Goal: Information Seeking & Learning: Learn about a topic

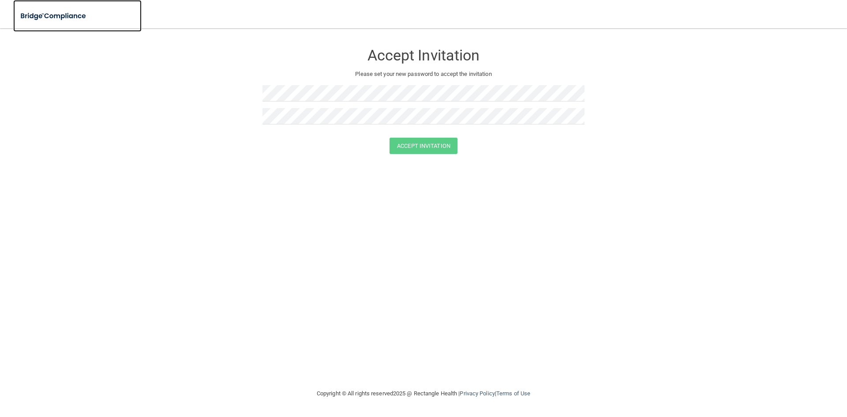
click at [49, 23] on img at bounding box center [53, 16] width 81 height 18
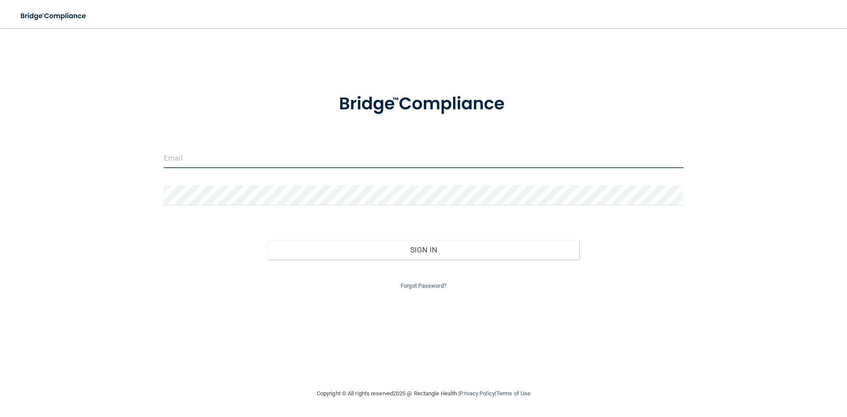
click at [249, 164] on input "email" at bounding box center [424, 158] width 520 height 20
type input "ASHLEY.BROWN241200@GMAIL.COM"
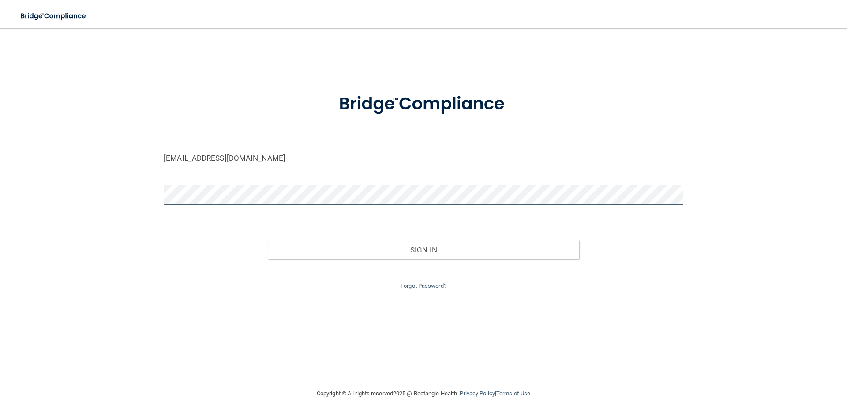
click at [268, 240] on button "Sign In" at bounding box center [424, 249] width 312 height 19
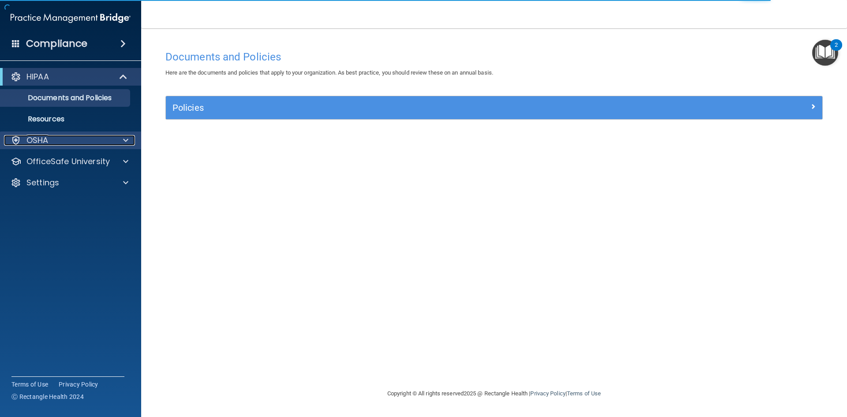
click at [61, 135] on div "OSHA" at bounding box center [58, 140] width 109 height 11
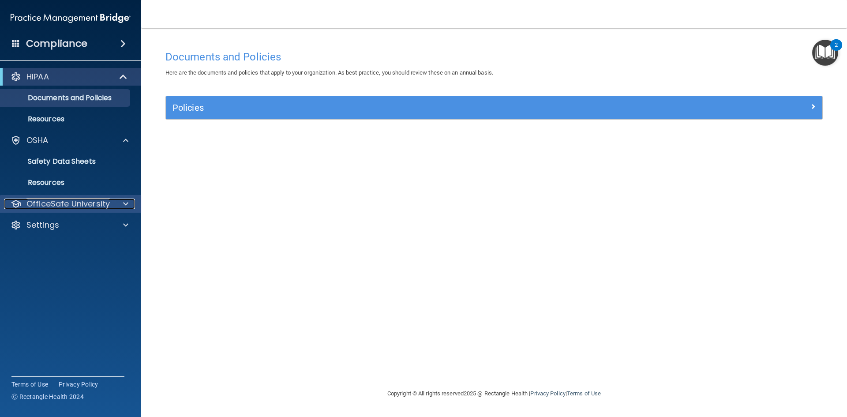
click at [64, 200] on p "OfficeSafe University" at bounding box center [67, 204] width 83 height 11
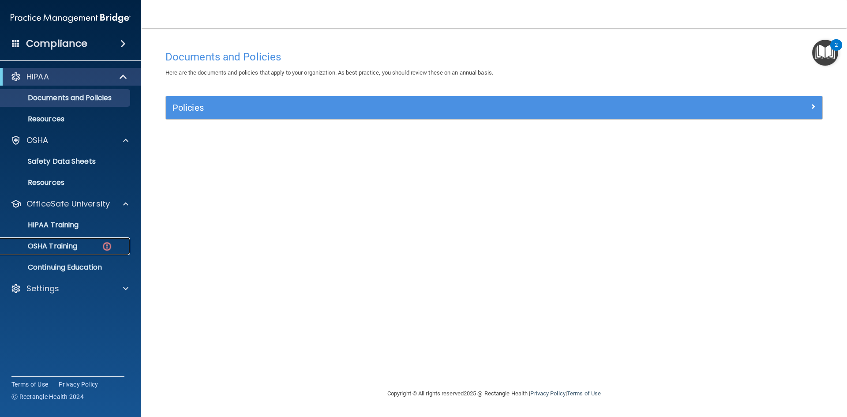
click at [68, 246] on p "OSHA Training" at bounding box center [41, 246] width 71 height 9
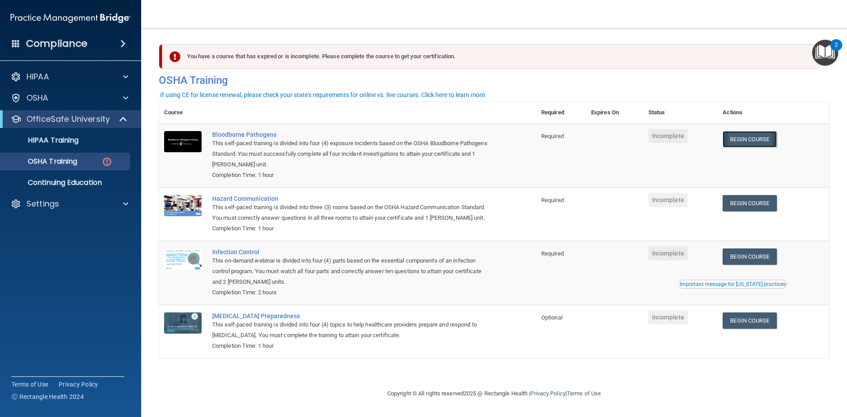
click at [736, 138] on link "Begin Course" at bounding box center [750, 139] width 54 height 16
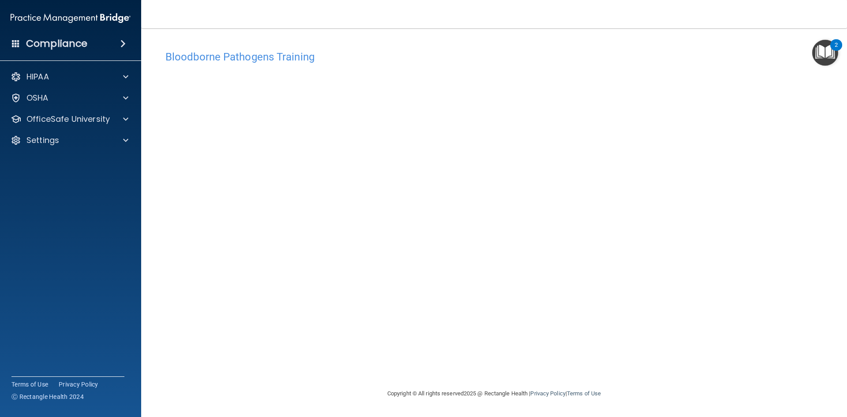
click at [278, 49] on div "Bloodborne Pathogens Training" at bounding box center [494, 57] width 671 height 22
click at [91, 120] on p "OfficeSafe University" at bounding box center [67, 119] width 83 height 11
click at [97, 157] on div "OSHA Training" at bounding box center [66, 161] width 120 height 9
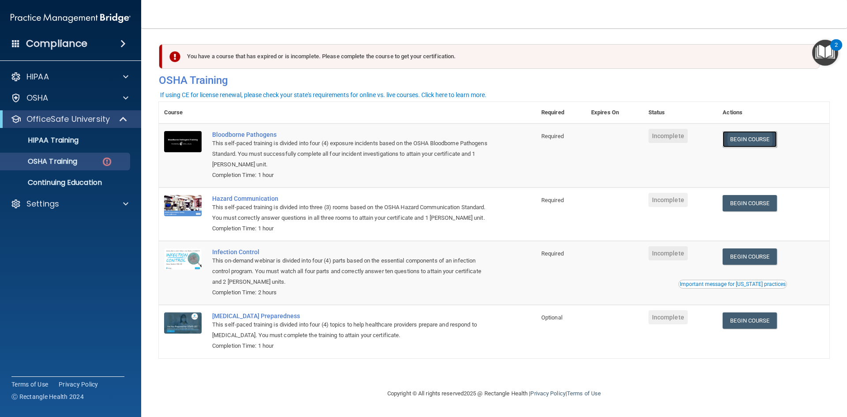
click at [743, 145] on link "Begin Course" at bounding box center [750, 139] width 54 height 16
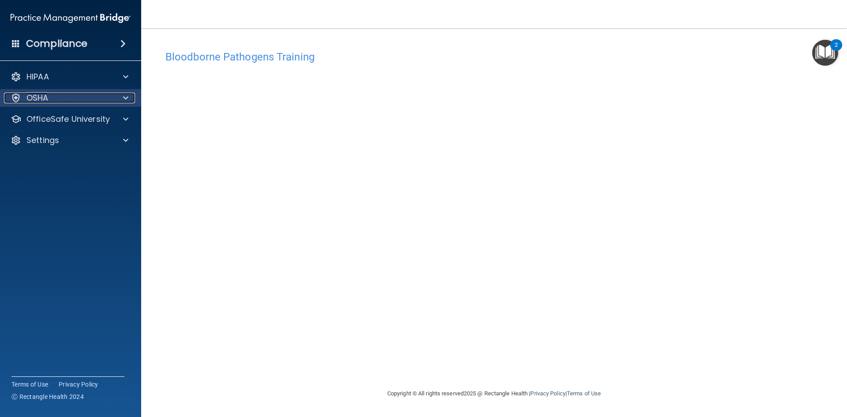
click at [122, 97] on div at bounding box center [124, 98] width 22 height 11
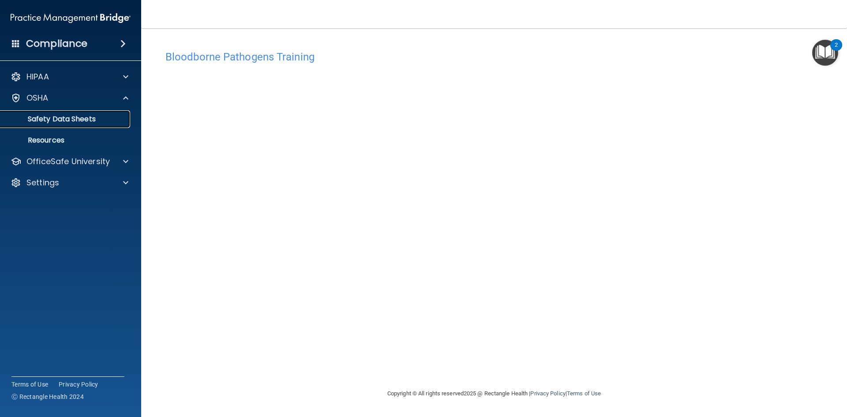
click at [86, 120] on p "Safety Data Sheets" at bounding box center [66, 119] width 120 height 9
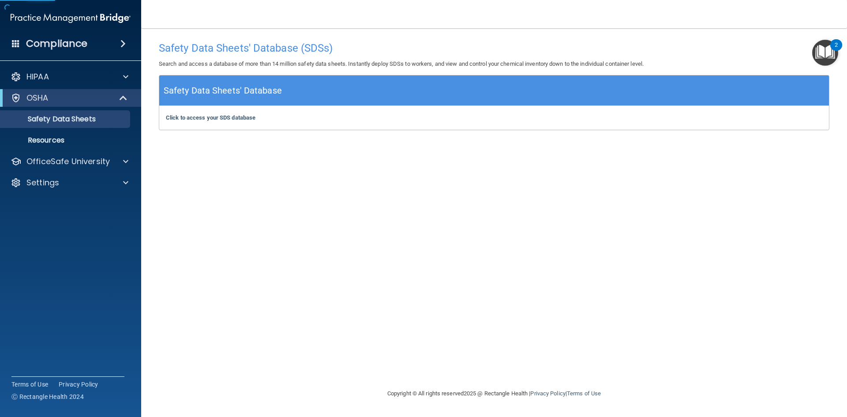
click at [43, 151] on div "HIPAA Documents and Policies Report an Incident Business Associates Emergency P…" at bounding box center [71, 131] width 142 height 134
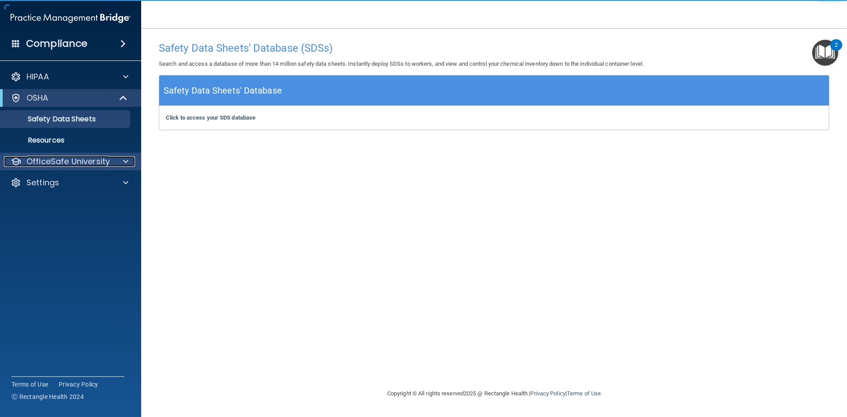
click at [45, 157] on p "OfficeSafe University" at bounding box center [67, 161] width 83 height 11
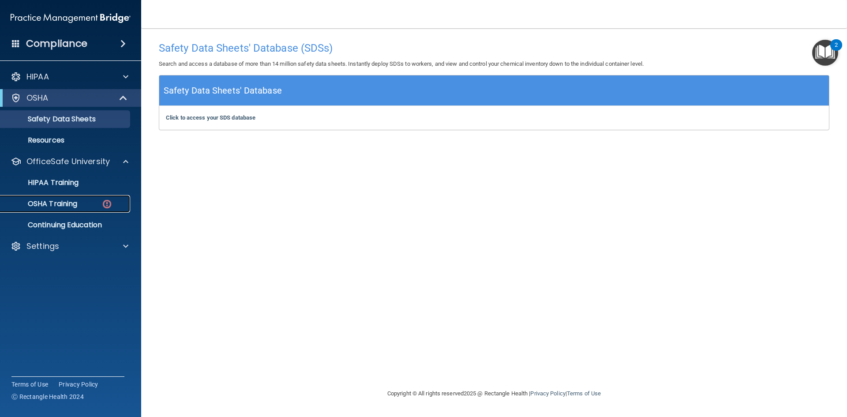
click at [66, 200] on p "OSHA Training" at bounding box center [41, 203] width 71 height 9
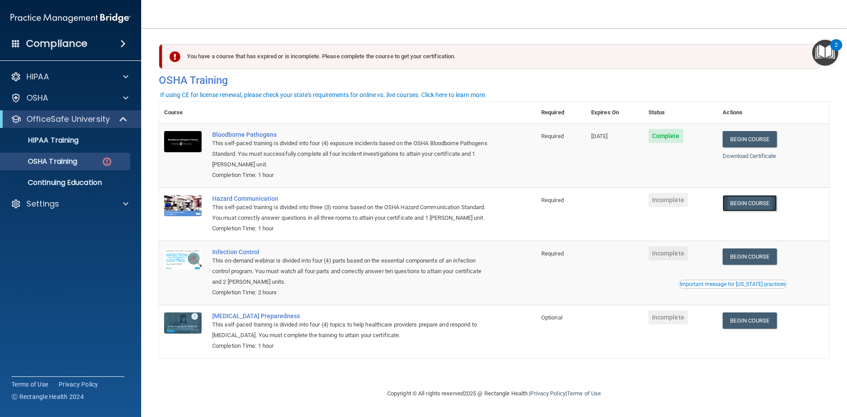
click at [743, 208] on link "Begin Course" at bounding box center [750, 203] width 54 height 16
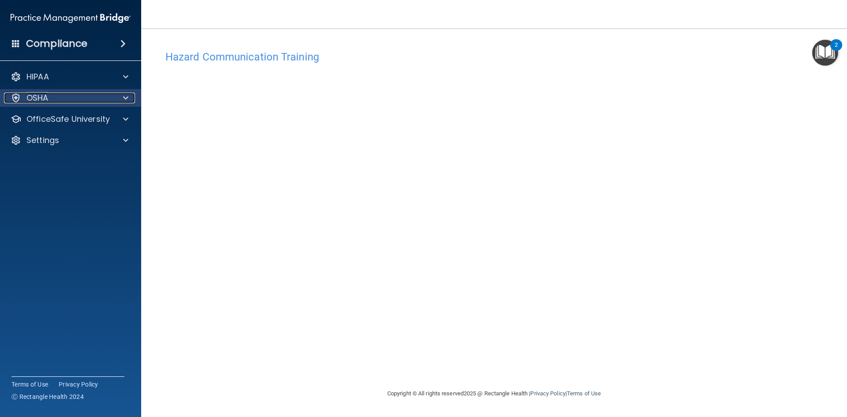
click at [100, 95] on div "OSHA" at bounding box center [58, 98] width 109 height 11
click at [749, 313] on div "Hazard Communication Training This course doesn’t expire until . Are you sure y…" at bounding box center [494, 217] width 671 height 342
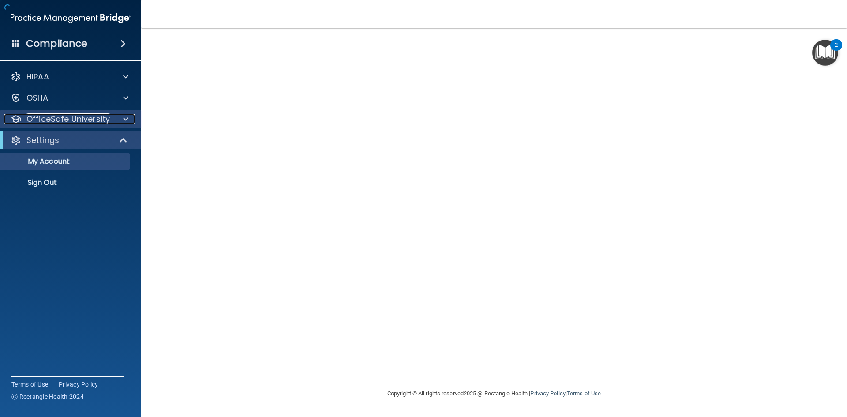
click at [50, 119] on p "OfficeSafe University" at bounding box center [67, 119] width 83 height 11
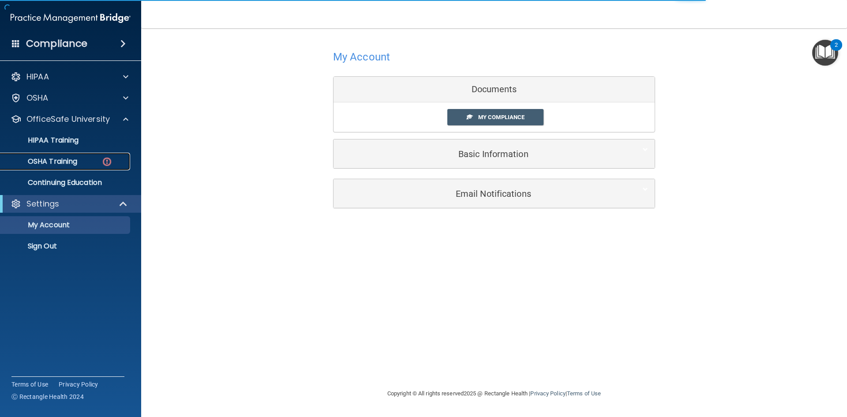
click at [79, 161] on div "OSHA Training" at bounding box center [66, 161] width 120 height 9
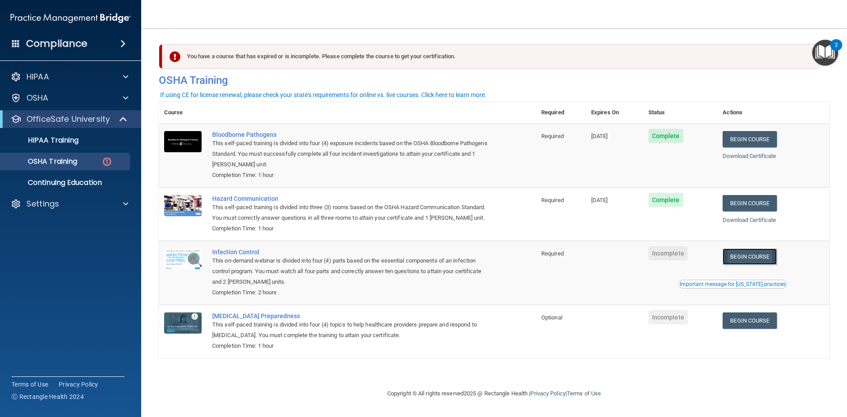
click at [754, 259] on link "Begin Course" at bounding box center [750, 256] width 54 height 16
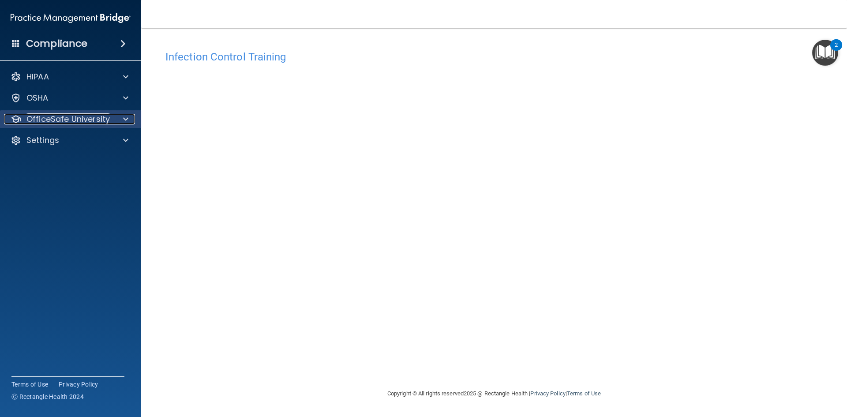
click at [49, 119] on p "OfficeSafe University" at bounding box center [67, 119] width 83 height 11
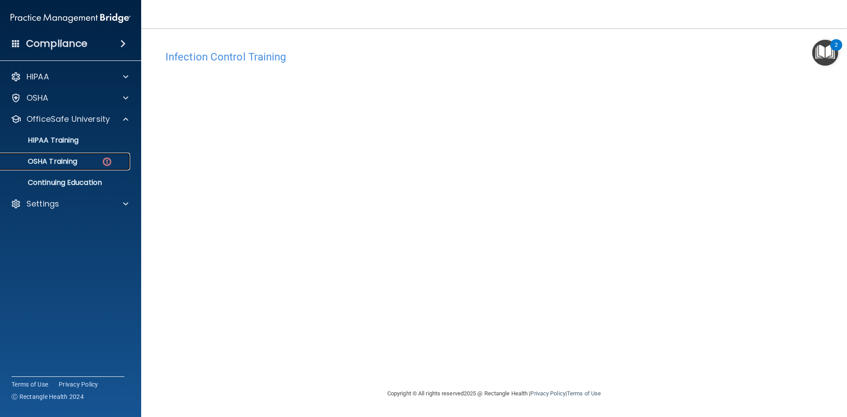
click at [60, 160] on p "OSHA Training" at bounding box center [41, 161] width 71 height 9
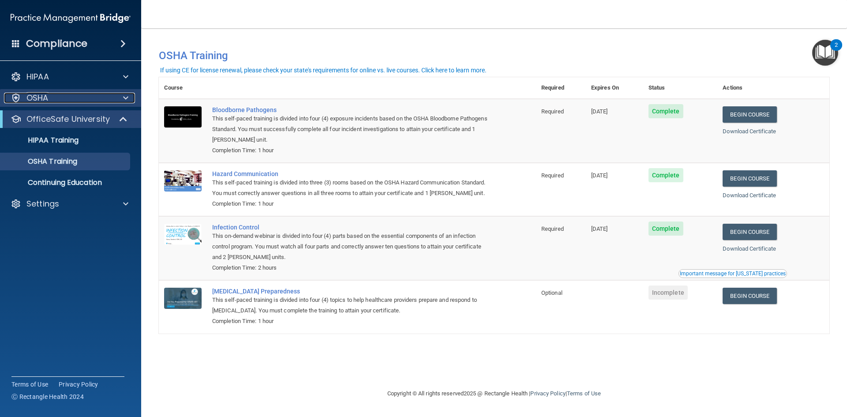
click at [61, 101] on div "OSHA" at bounding box center [58, 98] width 109 height 11
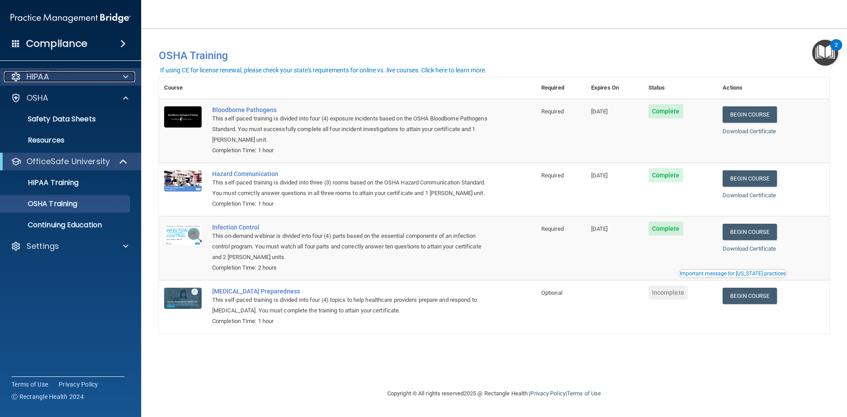
click at [54, 80] on div "HIPAA" at bounding box center [58, 76] width 109 height 11
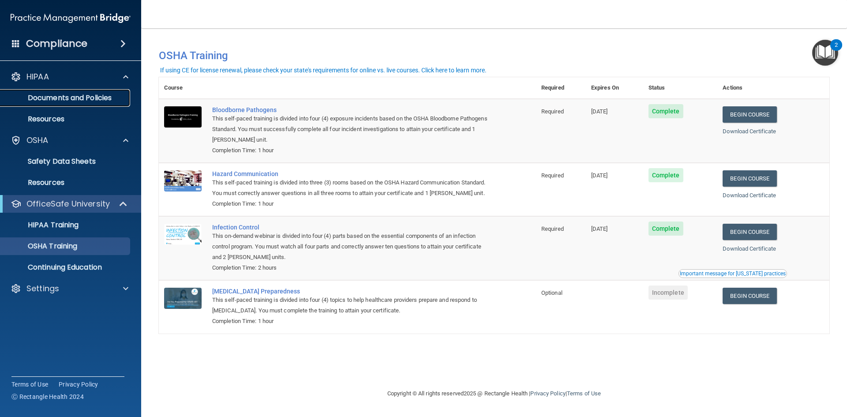
click at [58, 92] on link "Documents and Policies" at bounding box center [60, 98] width 139 height 18
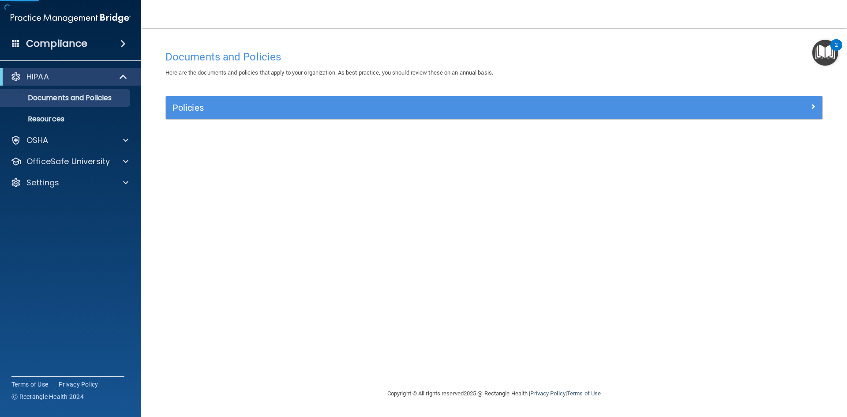
click at [299, 120] on div "Policies Select All (Unselect 0) Unselect All Print Selected (0) Acceptable Use…" at bounding box center [494, 113] width 671 height 34
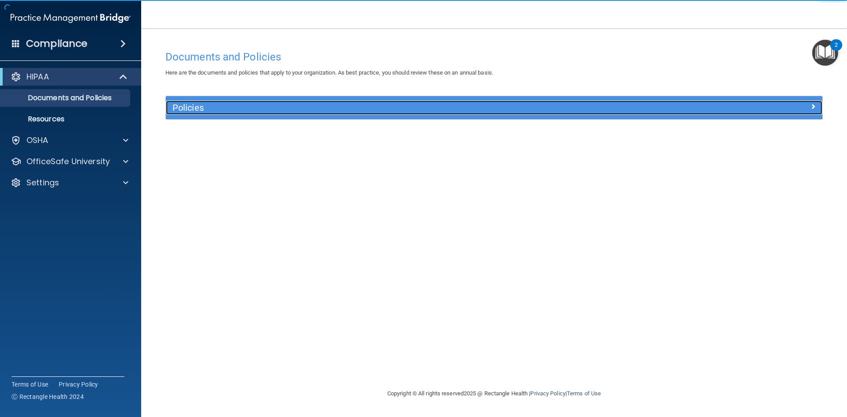
click at [300, 109] on h5 "Policies" at bounding box center [411, 108] width 479 height 10
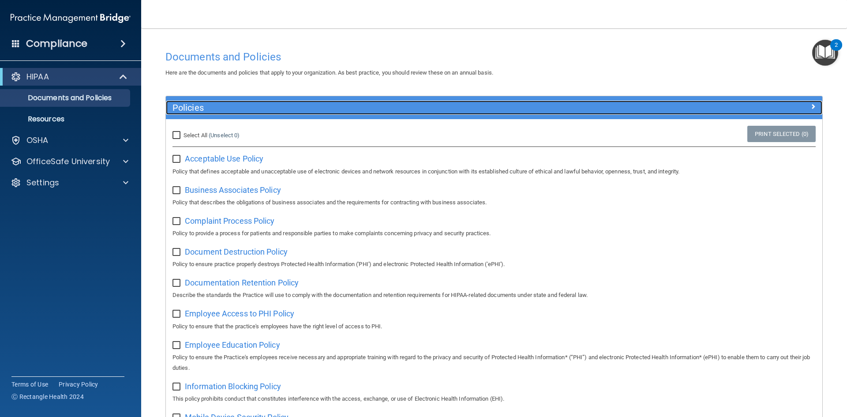
click at [300, 109] on h5 "Policies" at bounding box center [411, 108] width 479 height 10
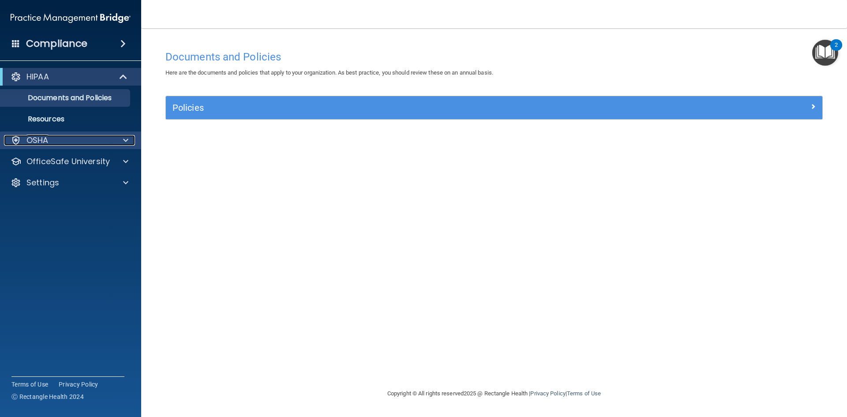
click at [80, 137] on div "OSHA" at bounding box center [58, 140] width 109 height 11
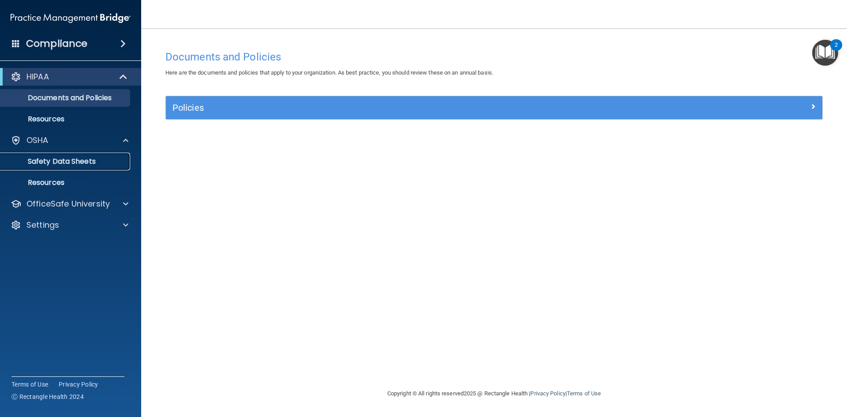
click at [84, 162] on p "Safety Data Sheets" at bounding box center [66, 161] width 120 height 9
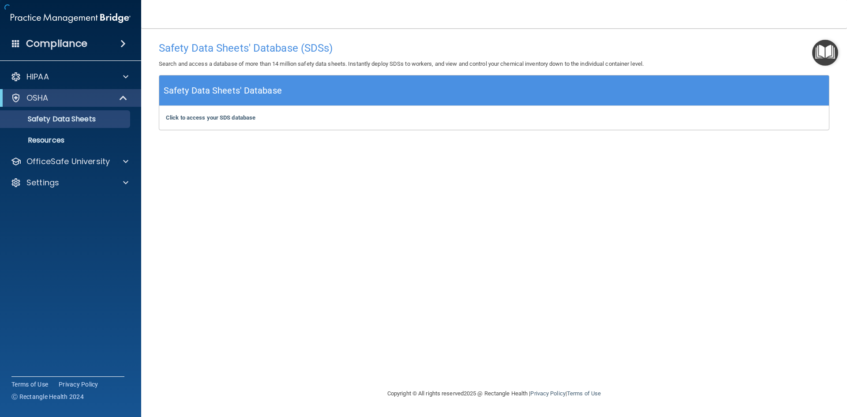
click at [72, 48] on h4 "Compliance" at bounding box center [56, 43] width 61 height 12
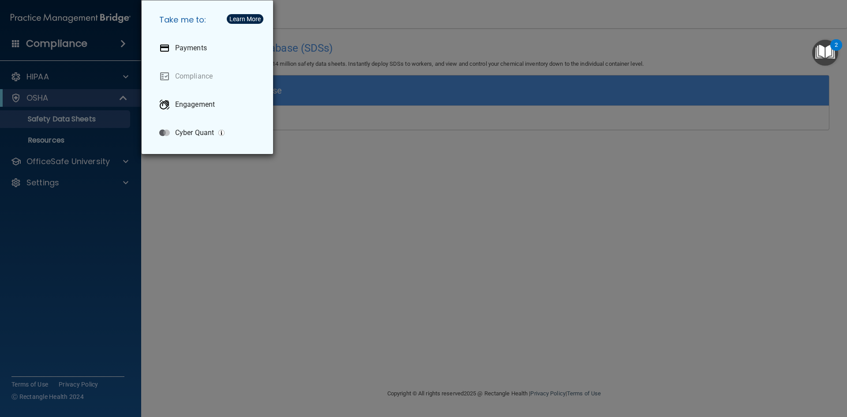
click at [94, 24] on div "Take me to: Payments Compliance Engagement Cyber Quant" at bounding box center [423, 208] width 847 height 417
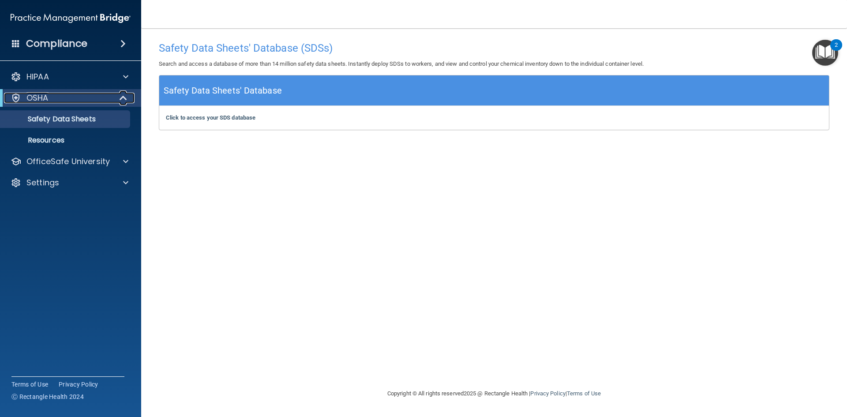
click at [100, 96] on div "OSHA" at bounding box center [58, 98] width 109 height 11
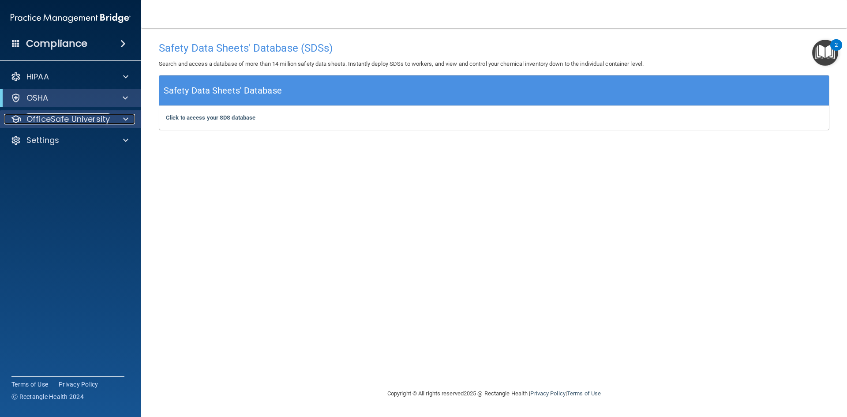
click at [108, 124] on p "OfficeSafe University" at bounding box center [67, 119] width 83 height 11
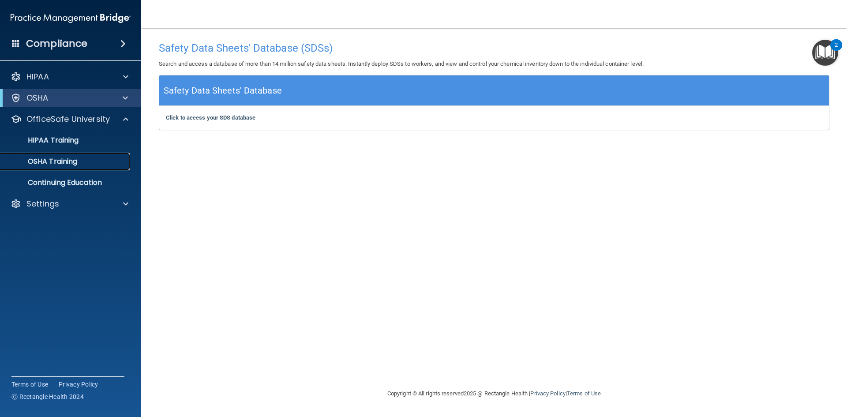
click at [101, 158] on div "OSHA Training" at bounding box center [66, 161] width 120 height 9
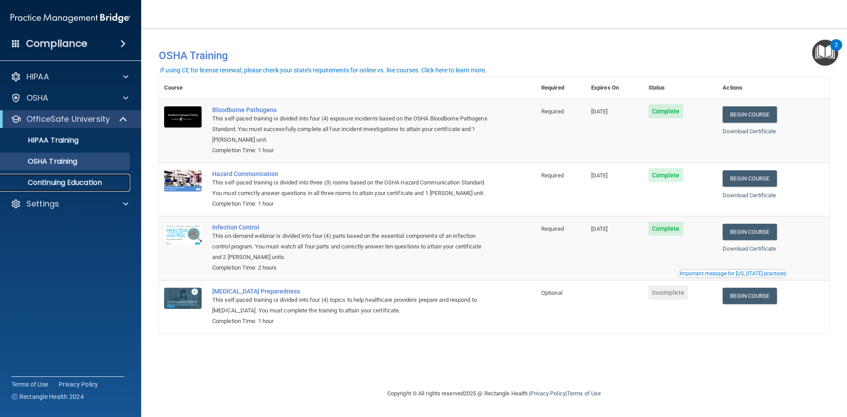
click at [54, 180] on p "Continuing Education" at bounding box center [66, 182] width 120 height 9
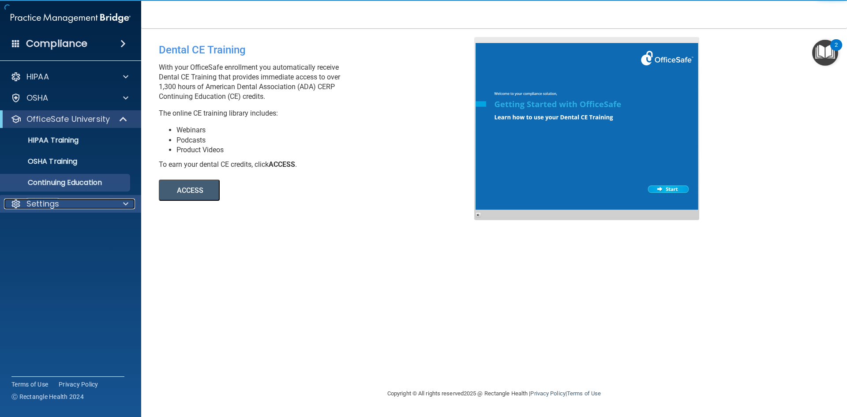
click at [52, 208] on p "Settings" at bounding box center [42, 204] width 33 height 11
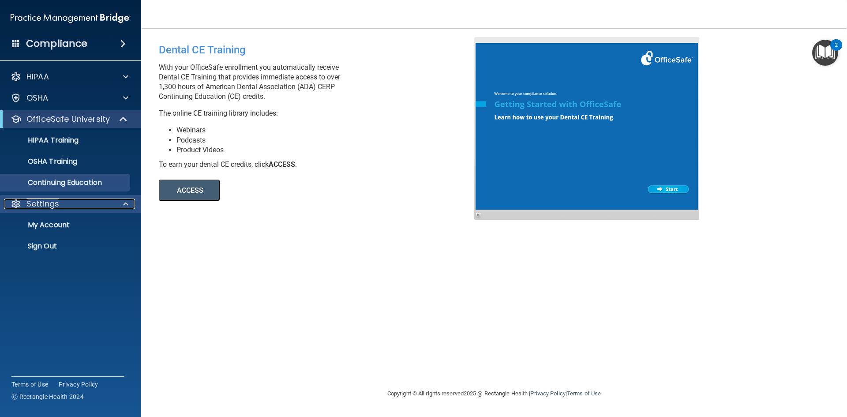
click at [52, 208] on p "Settings" at bounding box center [42, 204] width 33 height 11
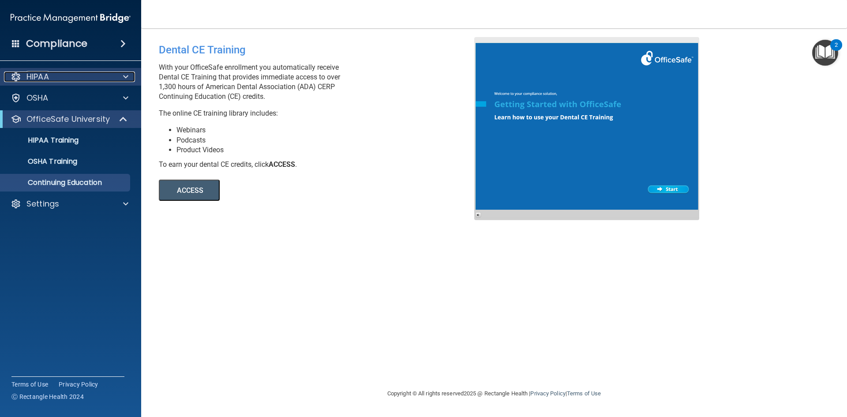
click at [41, 76] on p "HIPAA" at bounding box center [37, 76] width 22 height 11
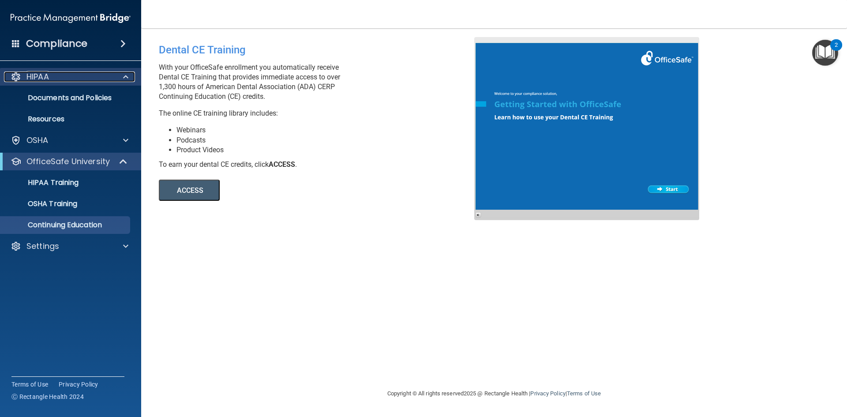
click at [41, 76] on p "HIPAA" at bounding box center [37, 76] width 22 height 11
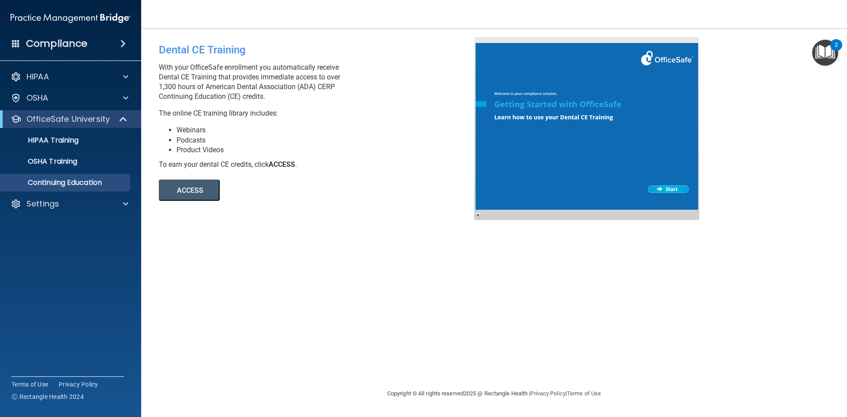
click at [25, 45] on div "Compliance" at bounding box center [70, 43] width 141 height 19
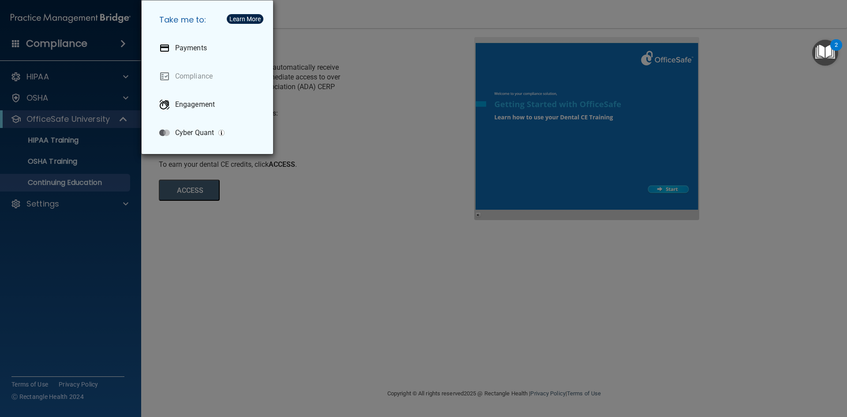
click at [25, 45] on div "Take me to: Payments Compliance Engagement Cyber Quant" at bounding box center [423, 208] width 847 height 417
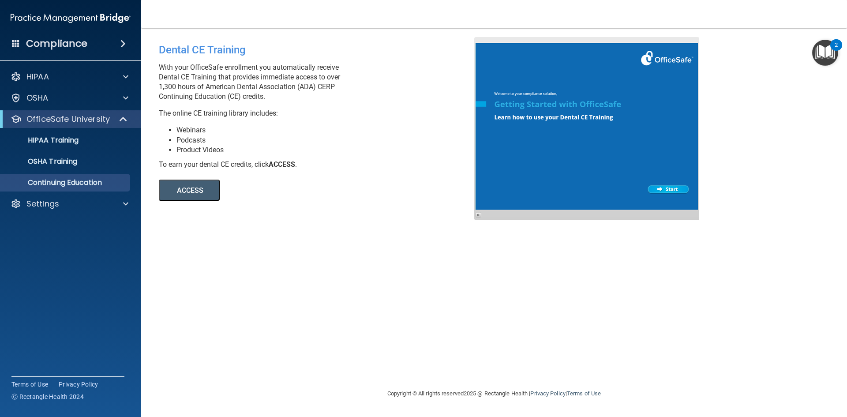
click at [359, 304] on div "Dental CE Training With your OfficeSafe enrollment you automatically receive De…" at bounding box center [494, 208] width 671 height 342
click at [62, 79] on div "HIPAA" at bounding box center [58, 76] width 109 height 11
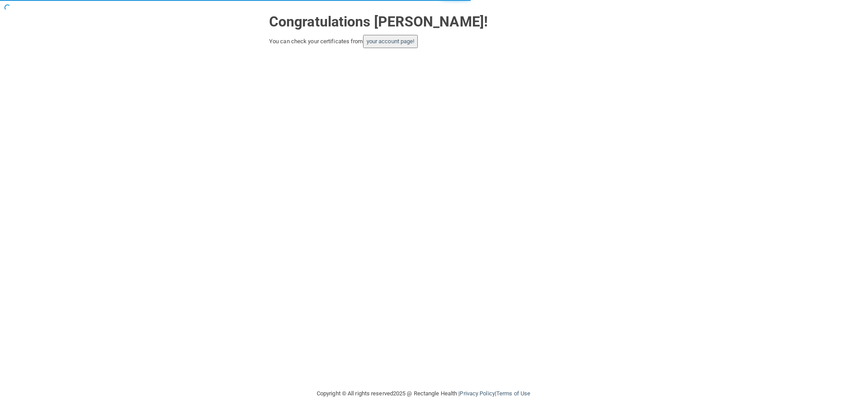
click at [370, 37] on button "your account page!" at bounding box center [390, 41] width 55 height 13
click at [375, 41] on link "your account page!" at bounding box center [391, 41] width 48 height 7
